Goal: Task Accomplishment & Management: Complete application form

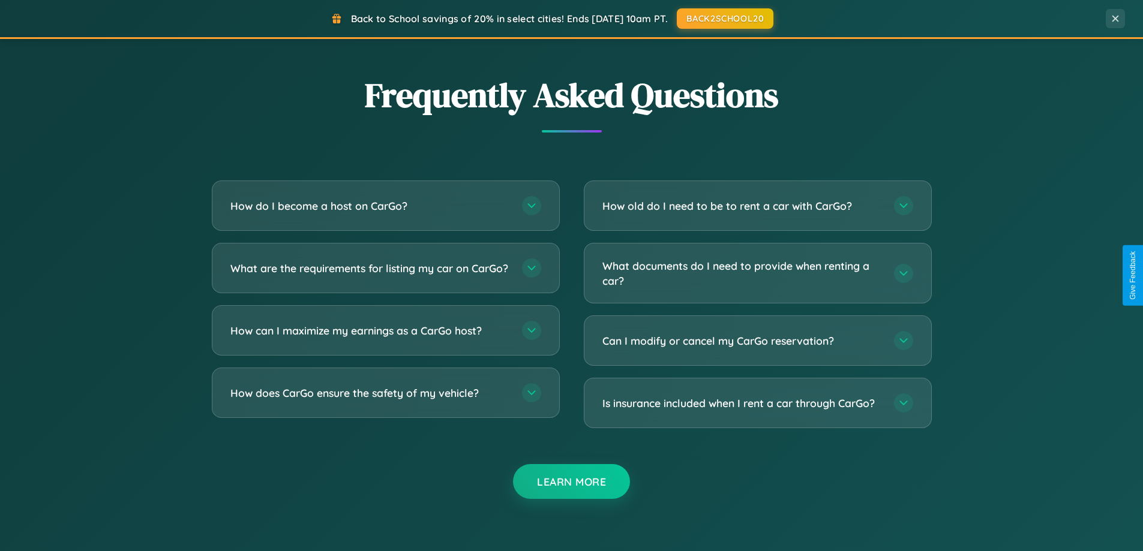
scroll to position [2308, 0]
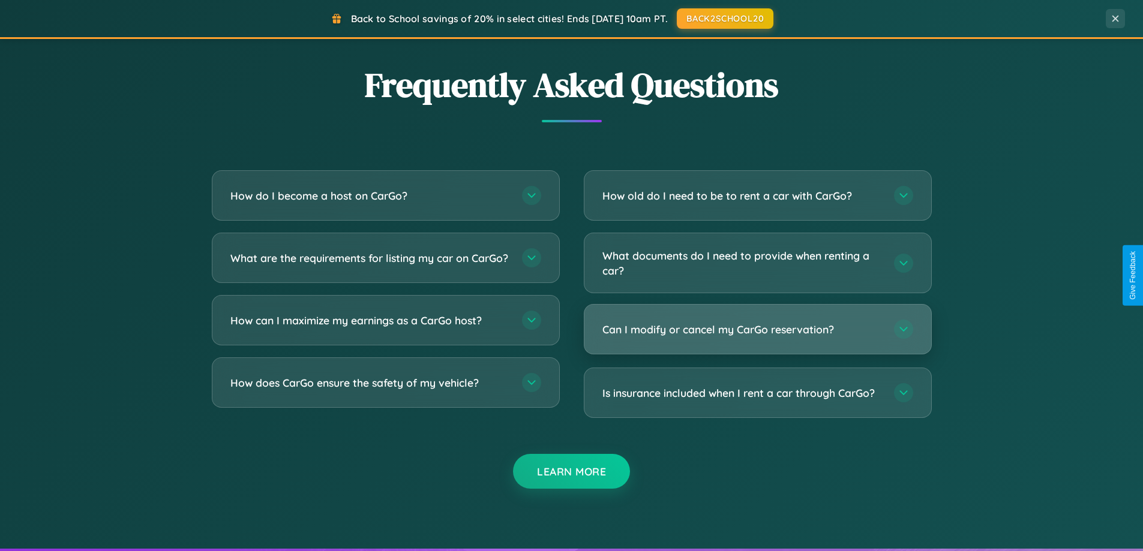
click at [757, 329] on h3 "Can I modify or cancel my CarGo reservation?" at bounding box center [742, 329] width 280 height 15
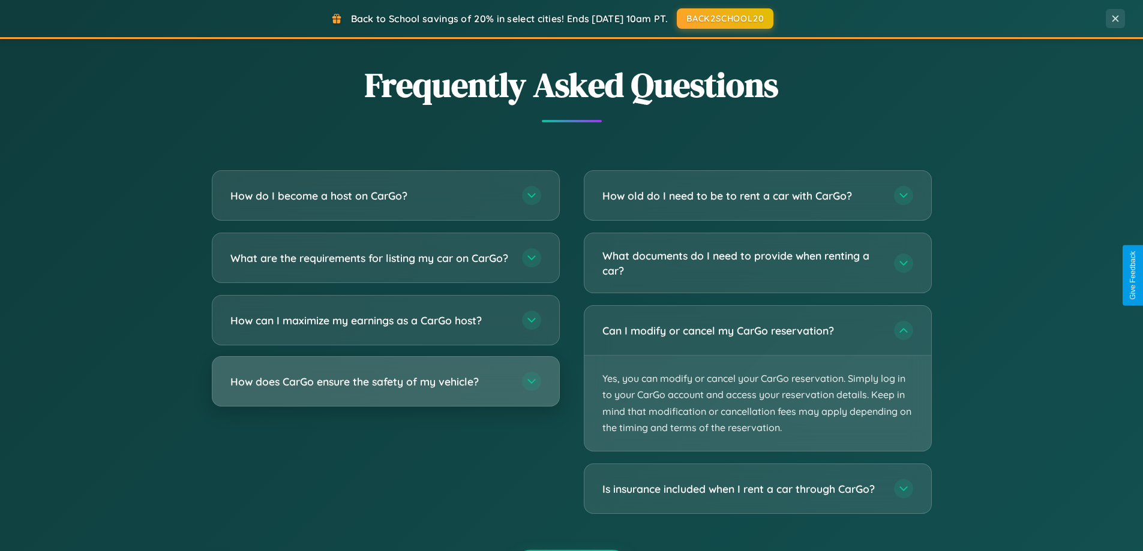
click at [385, 389] on h3 "How does CarGo ensure the safety of my vehicle?" at bounding box center [370, 381] width 280 height 15
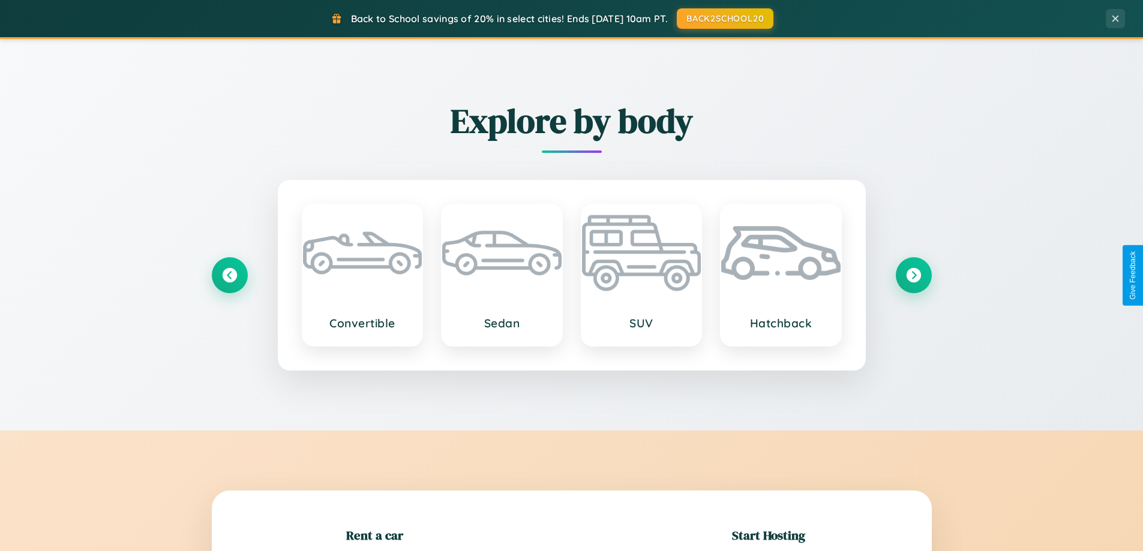
scroll to position [259, 0]
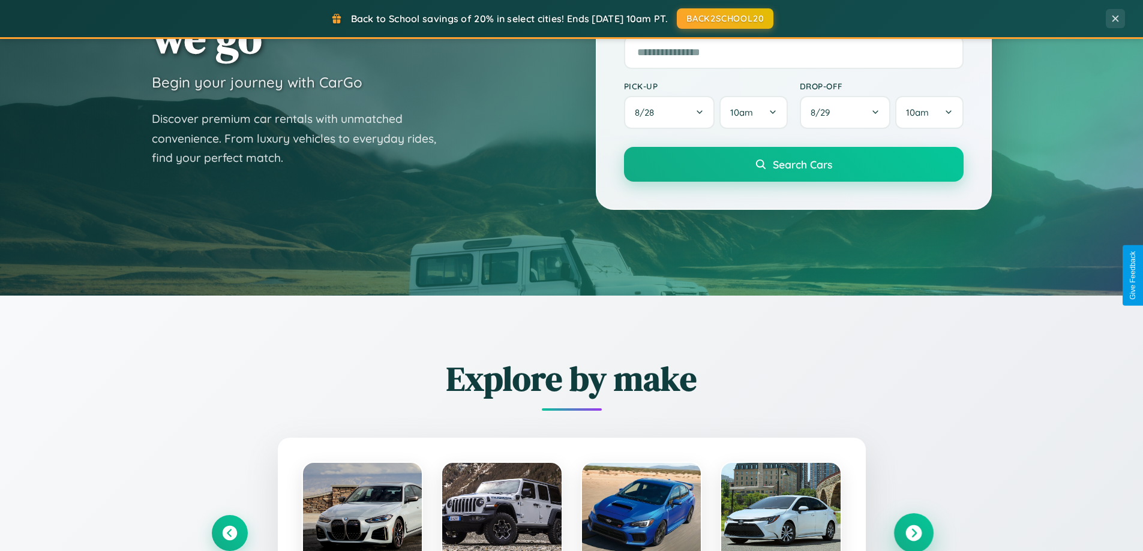
click at [913, 533] on icon at bounding box center [913, 533] width 16 height 16
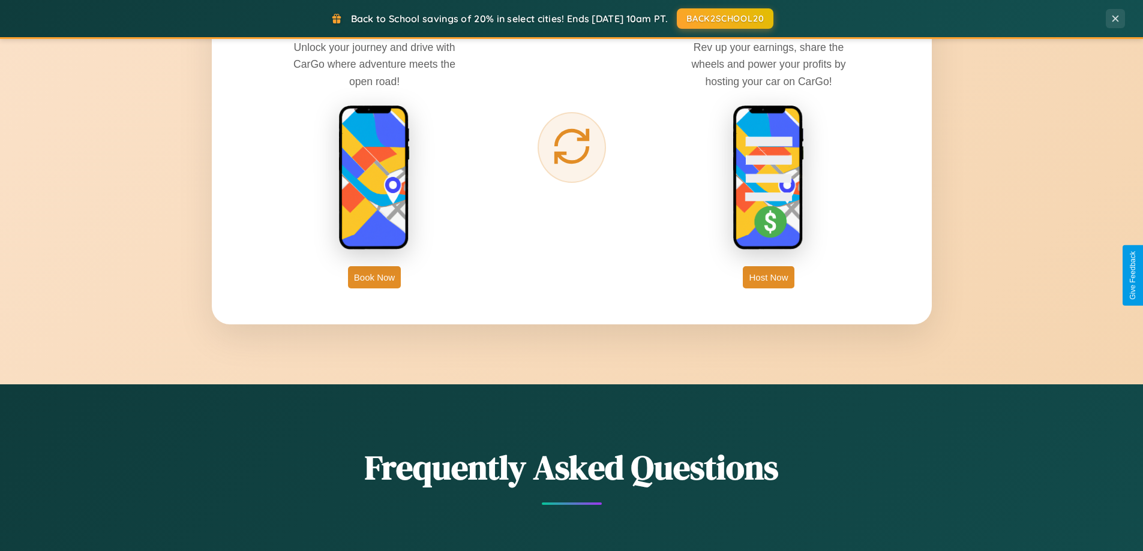
scroll to position [1927, 0]
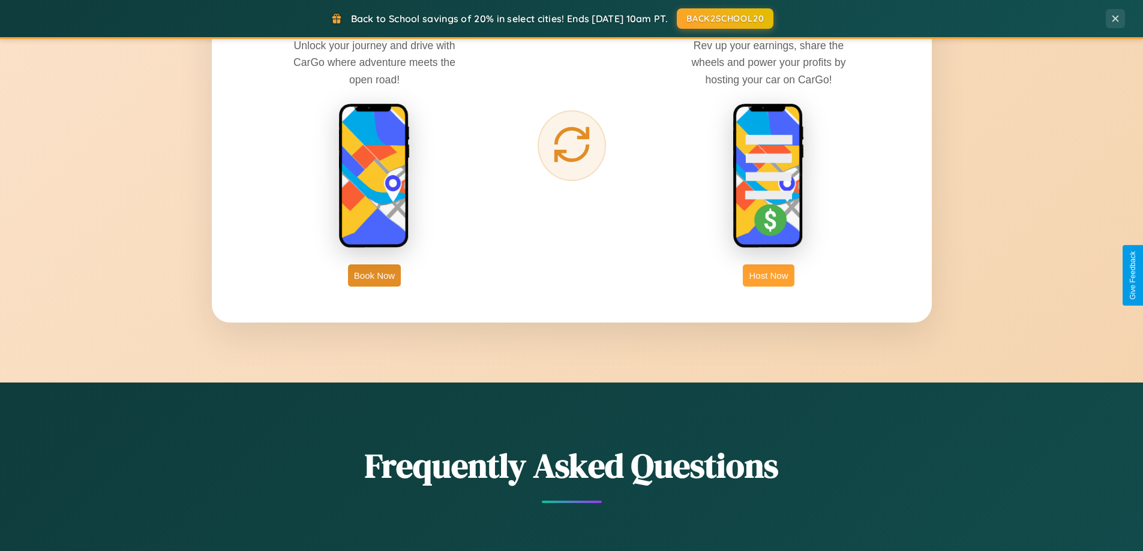
click at [768, 275] on button "Host Now" at bounding box center [768, 276] width 51 height 22
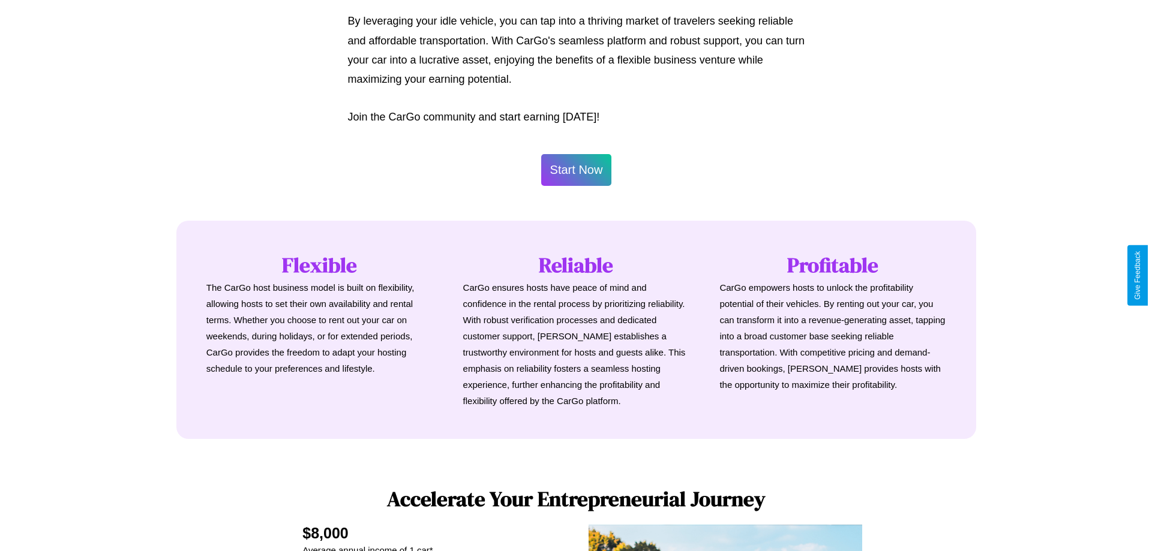
scroll to position [579, 0]
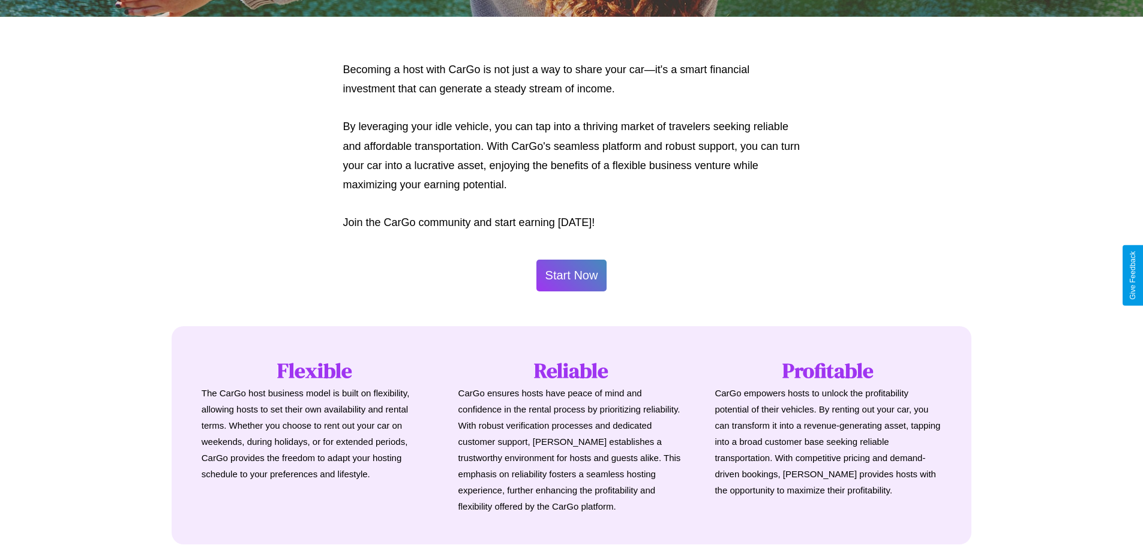
click at [571, 275] on button "Start Now" at bounding box center [571, 276] width 71 height 32
